Goal: Task Accomplishment & Management: Use online tool/utility

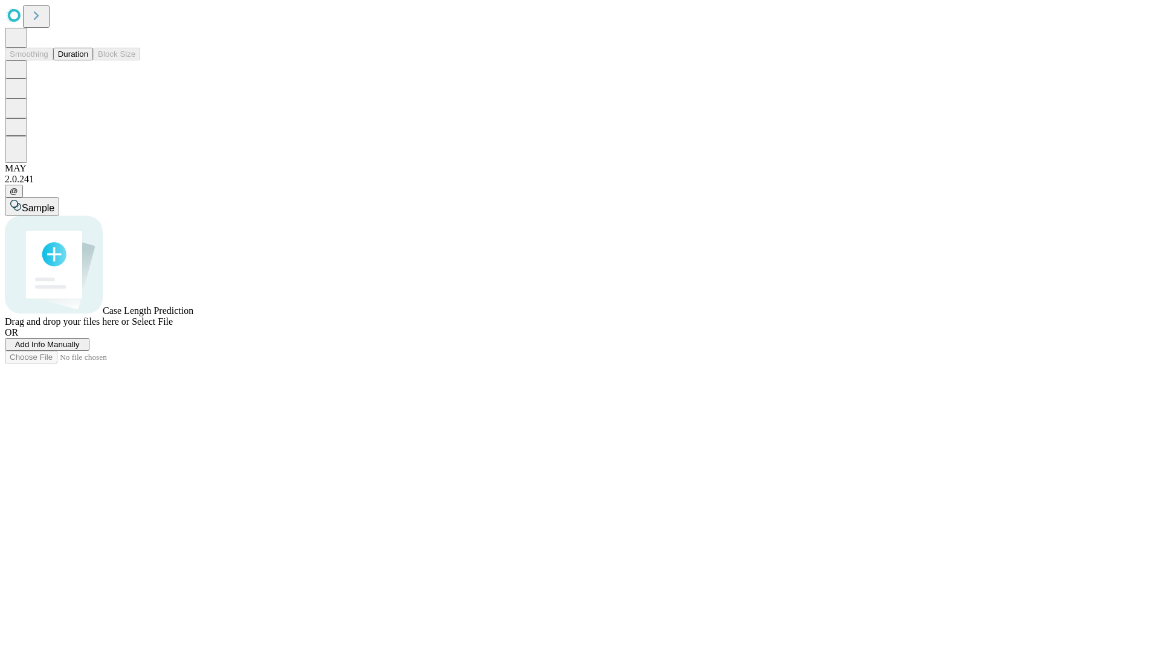
click at [80, 349] on span "Add Info Manually" at bounding box center [47, 344] width 65 height 9
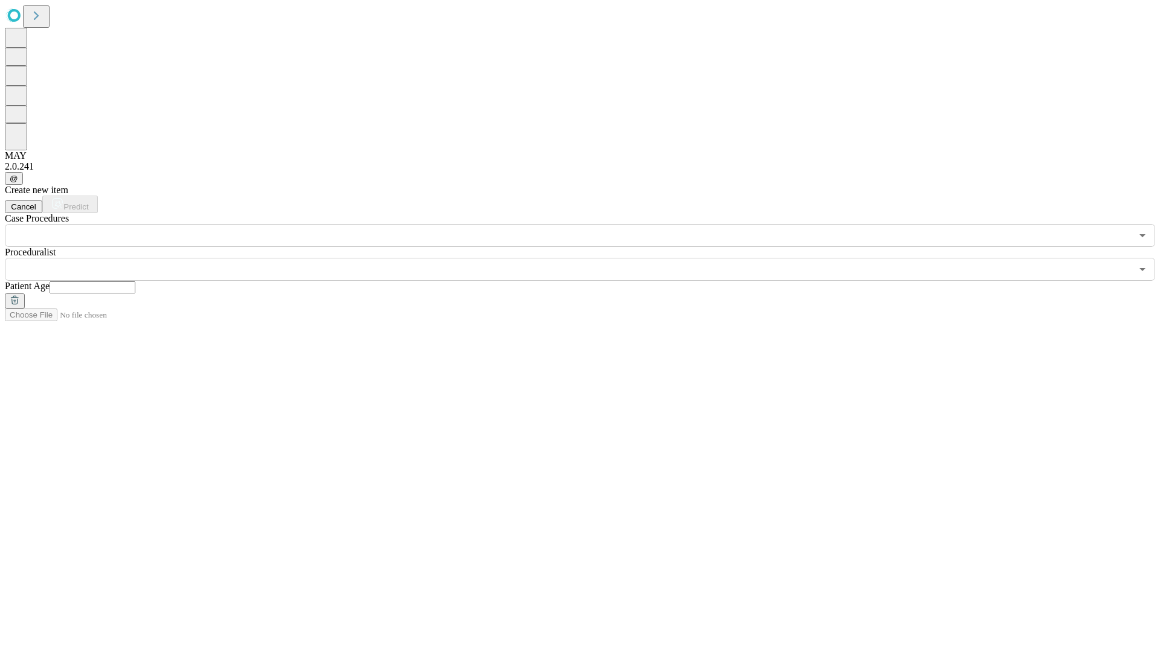
click at [135, 281] on input "text" at bounding box center [93, 287] width 86 height 12
type input "**"
click at [588, 258] on input "text" at bounding box center [568, 269] width 1126 height 23
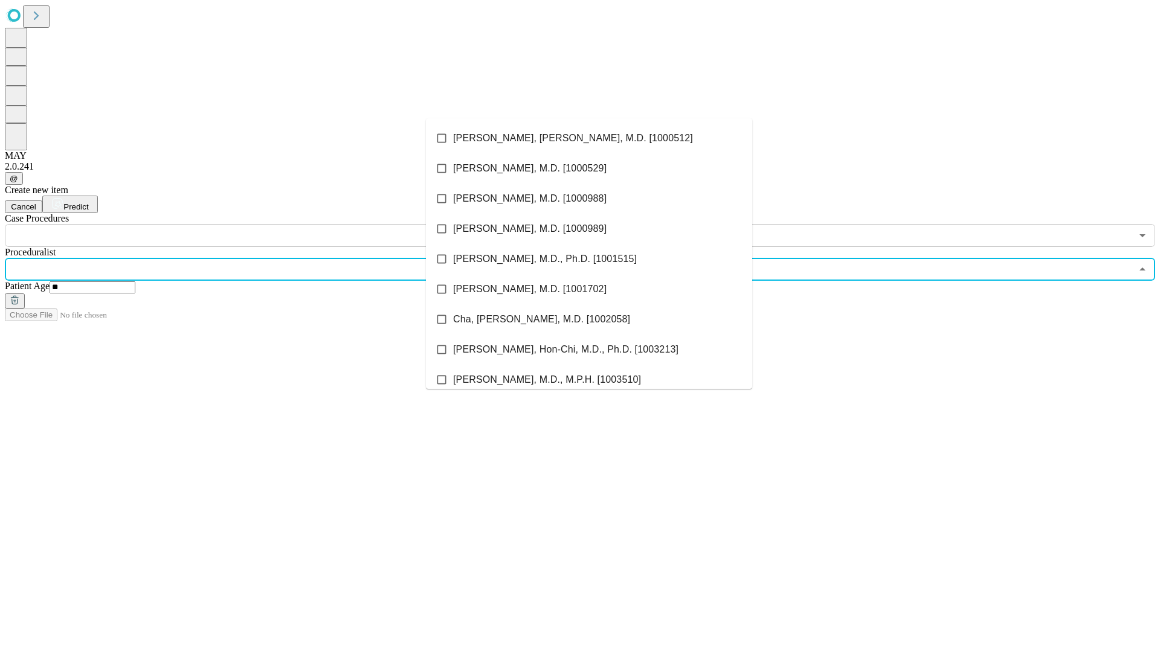
click at [589, 138] on li "[PERSON_NAME], [PERSON_NAME], M.D. [1000512]" at bounding box center [589, 138] width 326 height 30
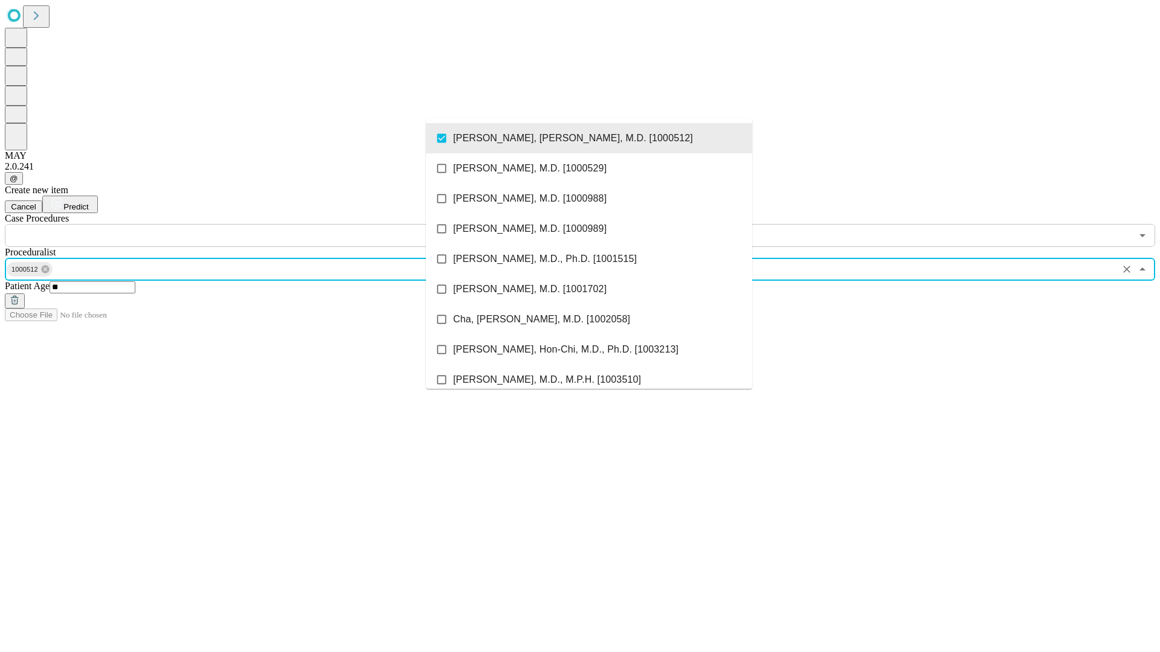
click at [254, 224] on input "text" at bounding box center [568, 235] width 1126 height 23
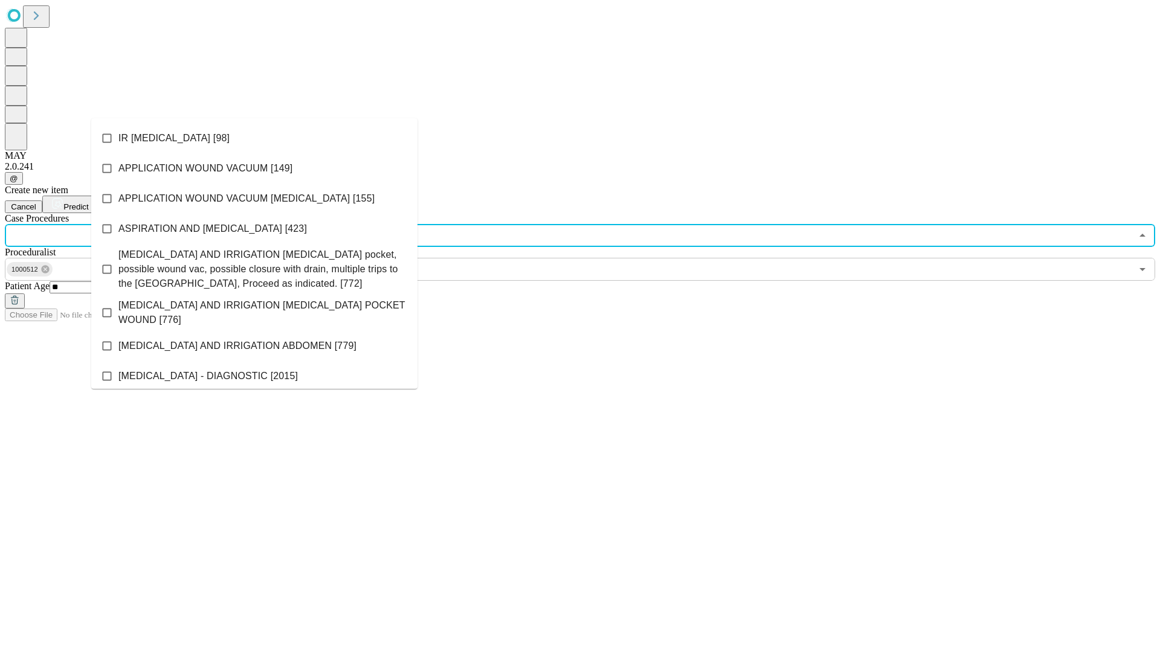
click at [254, 138] on li "IR [MEDICAL_DATA] [98]" at bounding box center [254, 138] width 326 height 30
